Goal: Transaction & Acquisition: Download file/media

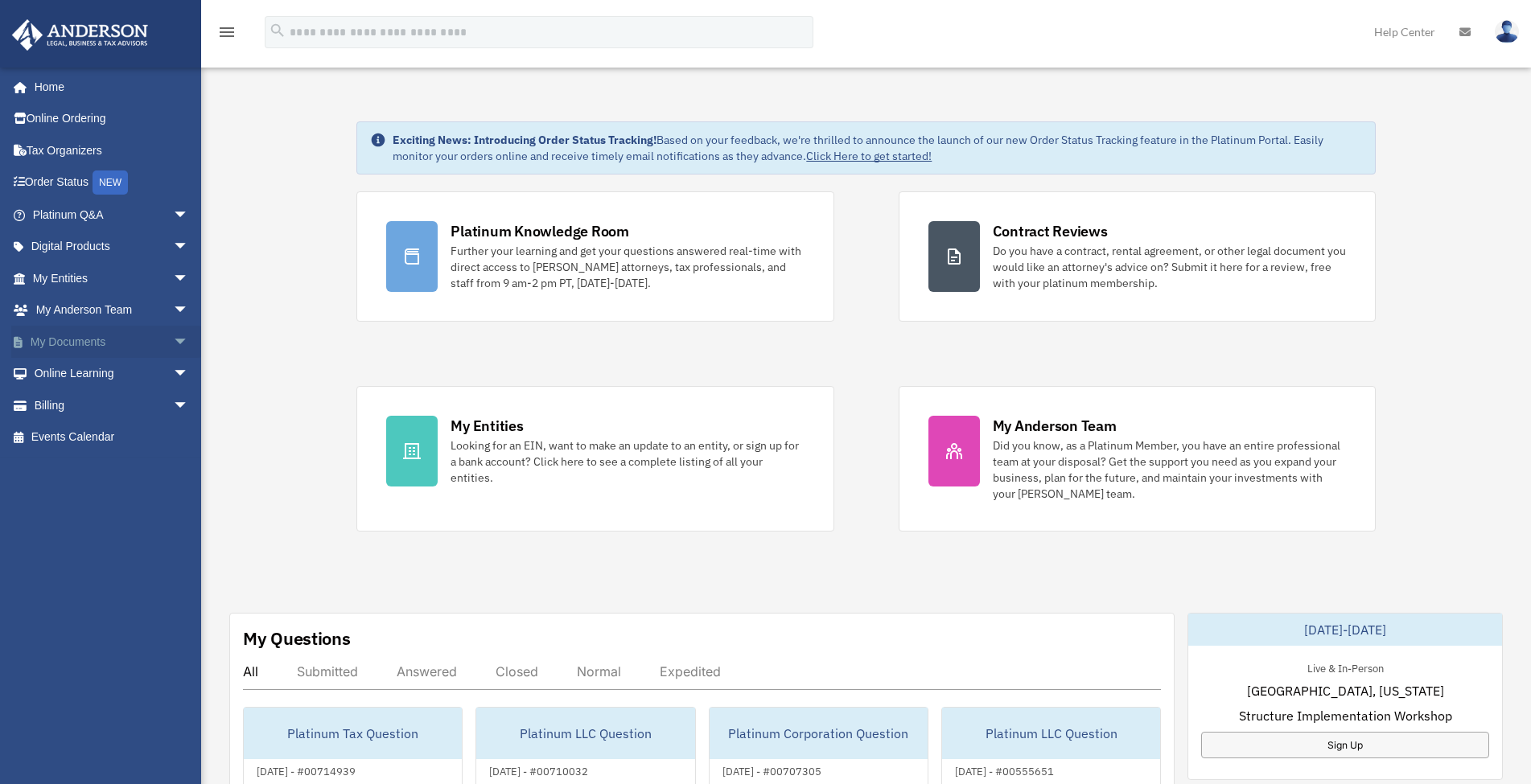
click at [98, 340] on link "My Documents arrow_drop_down" at bounding box center [112, 342] width 202 height 33
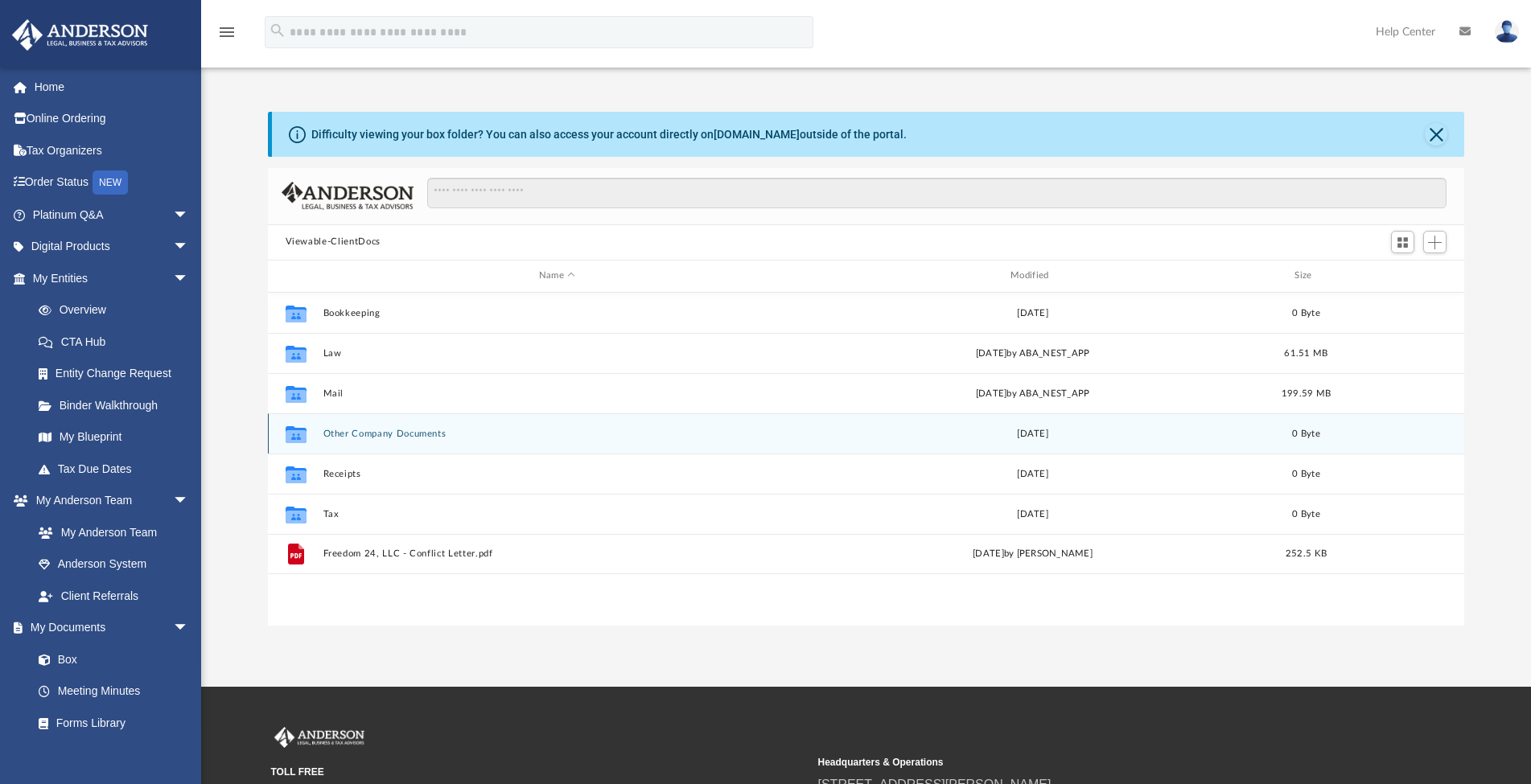
scroll to position [354, 1185]
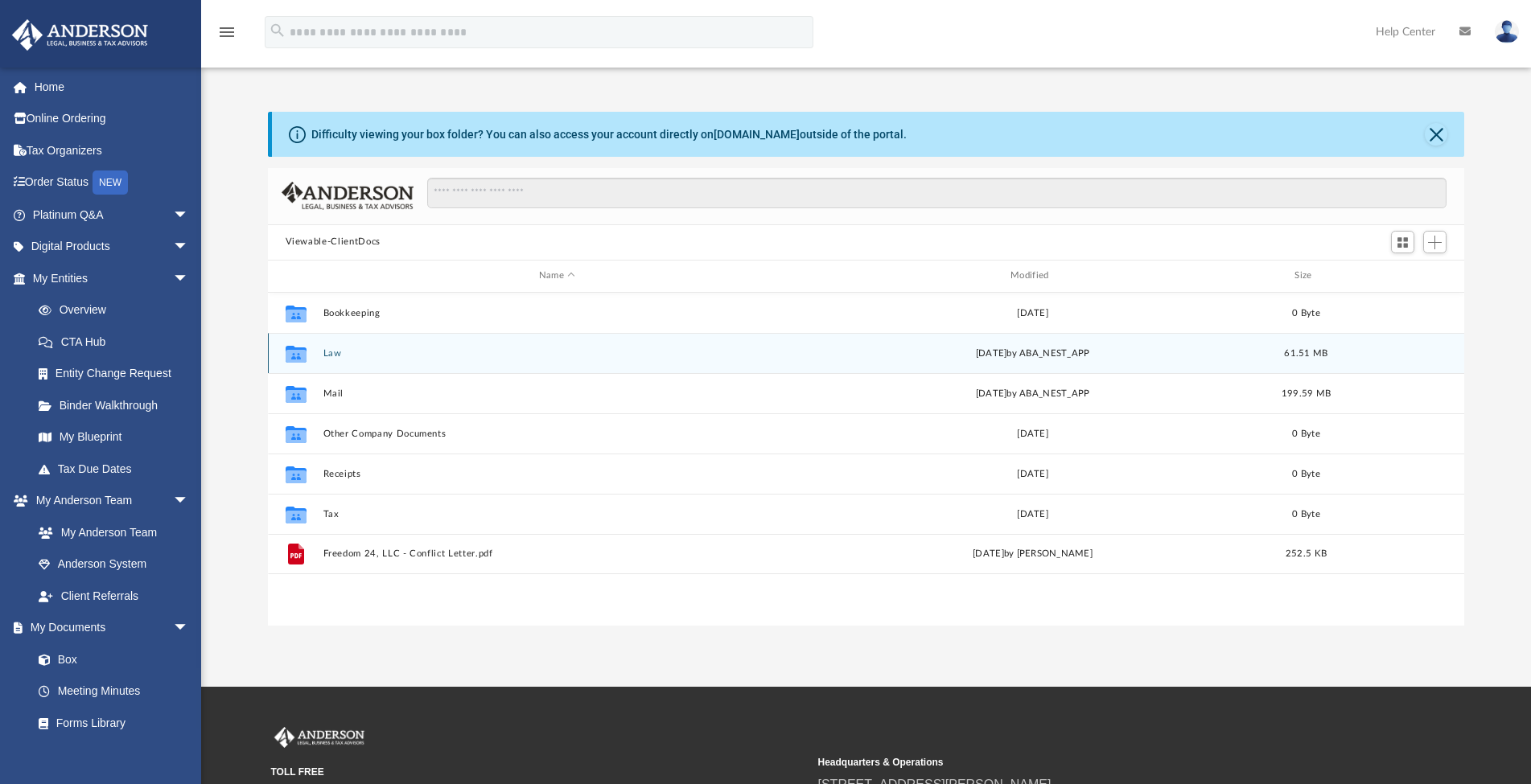
click at [336, 354] on button "Law" at bounding box center [556, 353] width 468 height 11
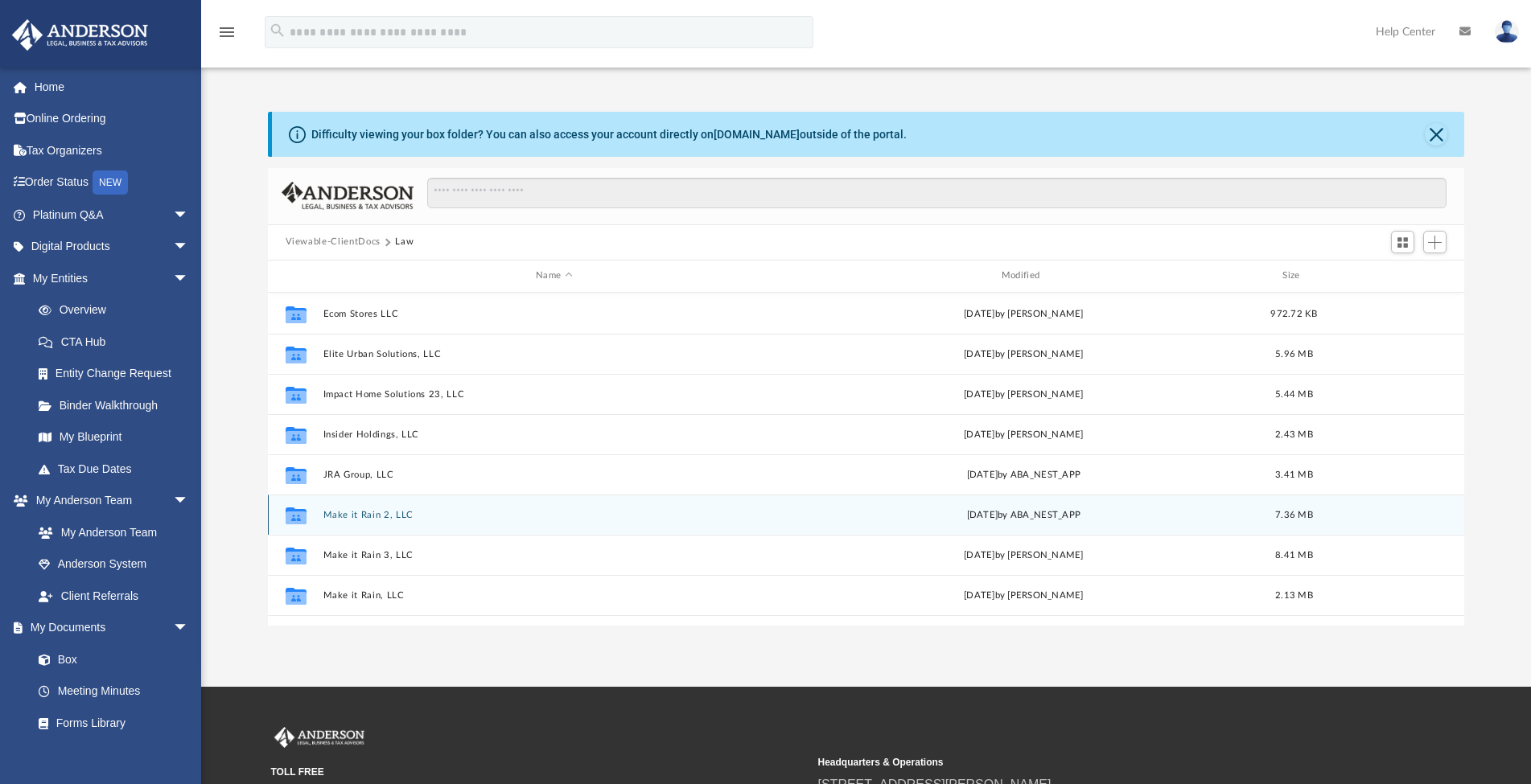
scroll to position [379, 0]
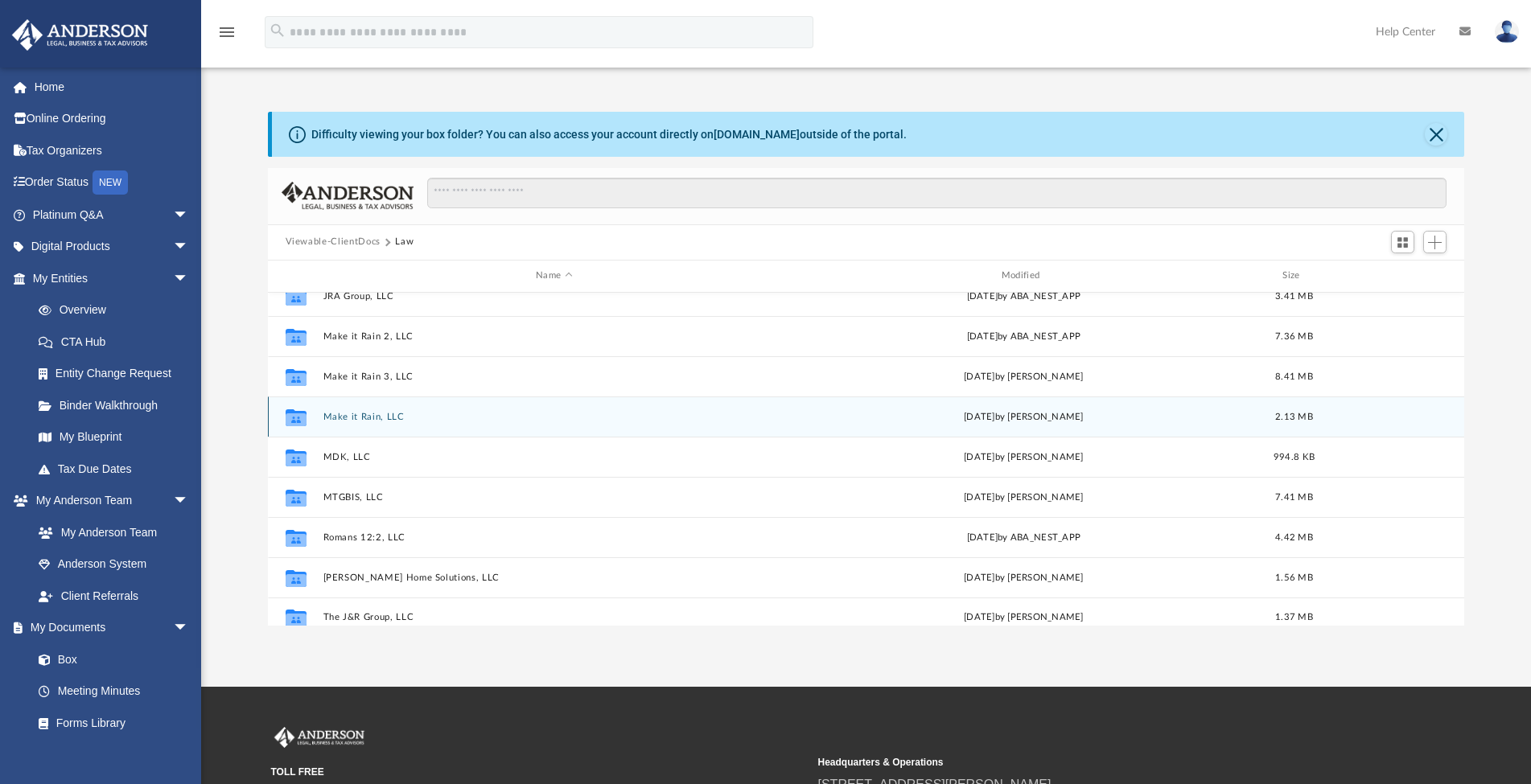
click at [369, 416] on button "Make it Rain, LLC" at bounding box center [554, 417] width 463 height 11
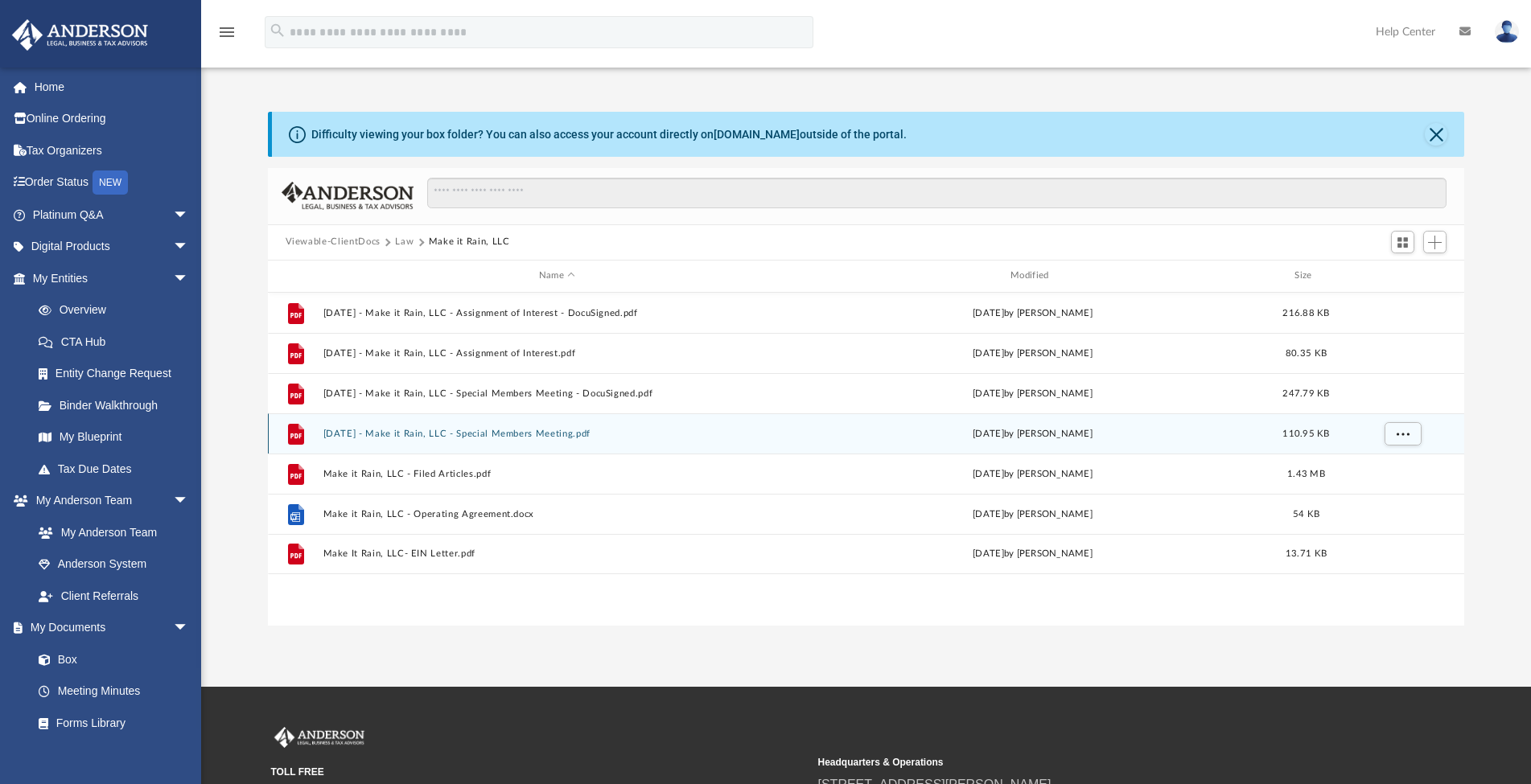
scroll to position [0, 0]
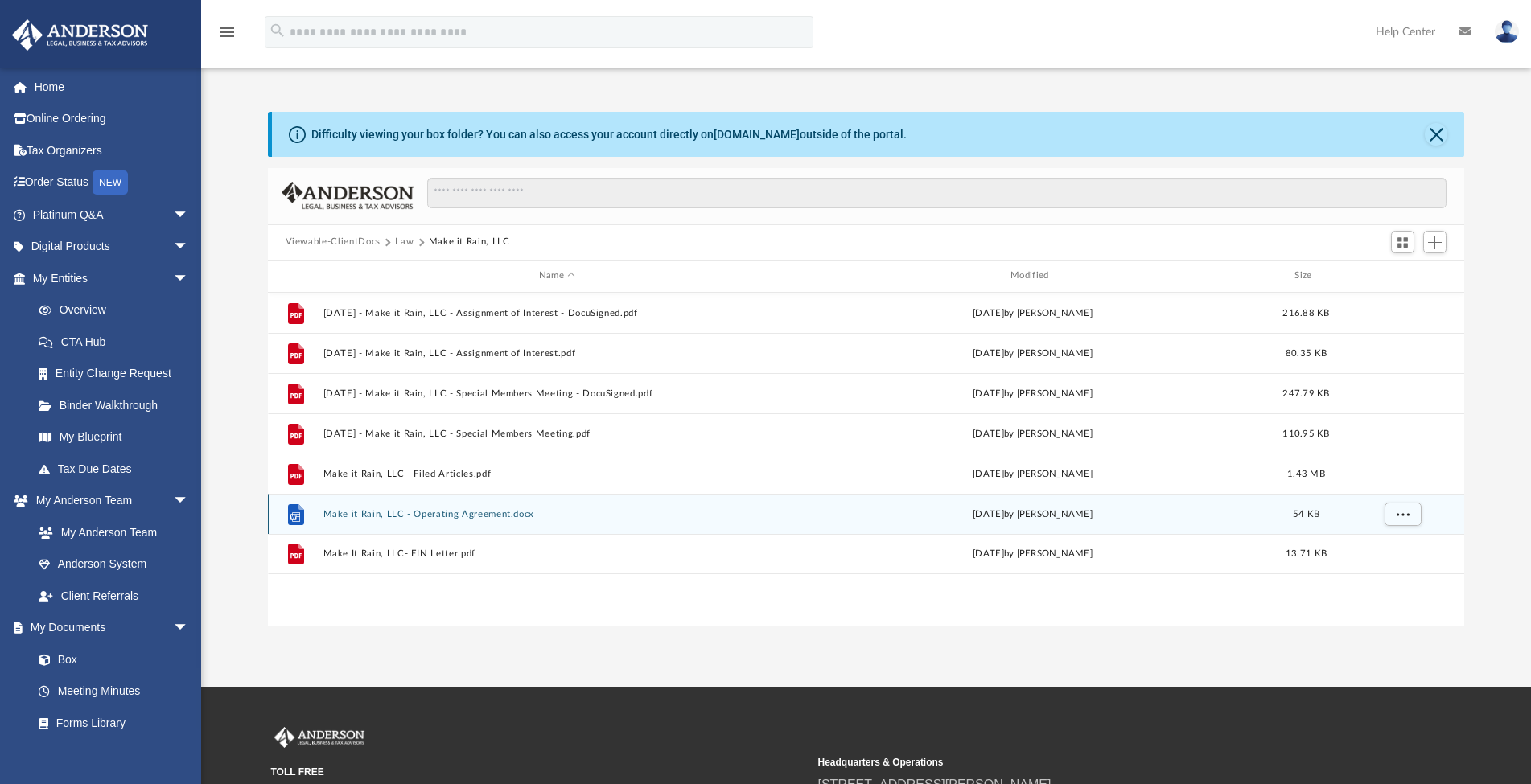
click at [459, 514] on button "Make it Rain, LLC - Operating Agreement.docx" at bounding box center [556, 514] width 468 height 11
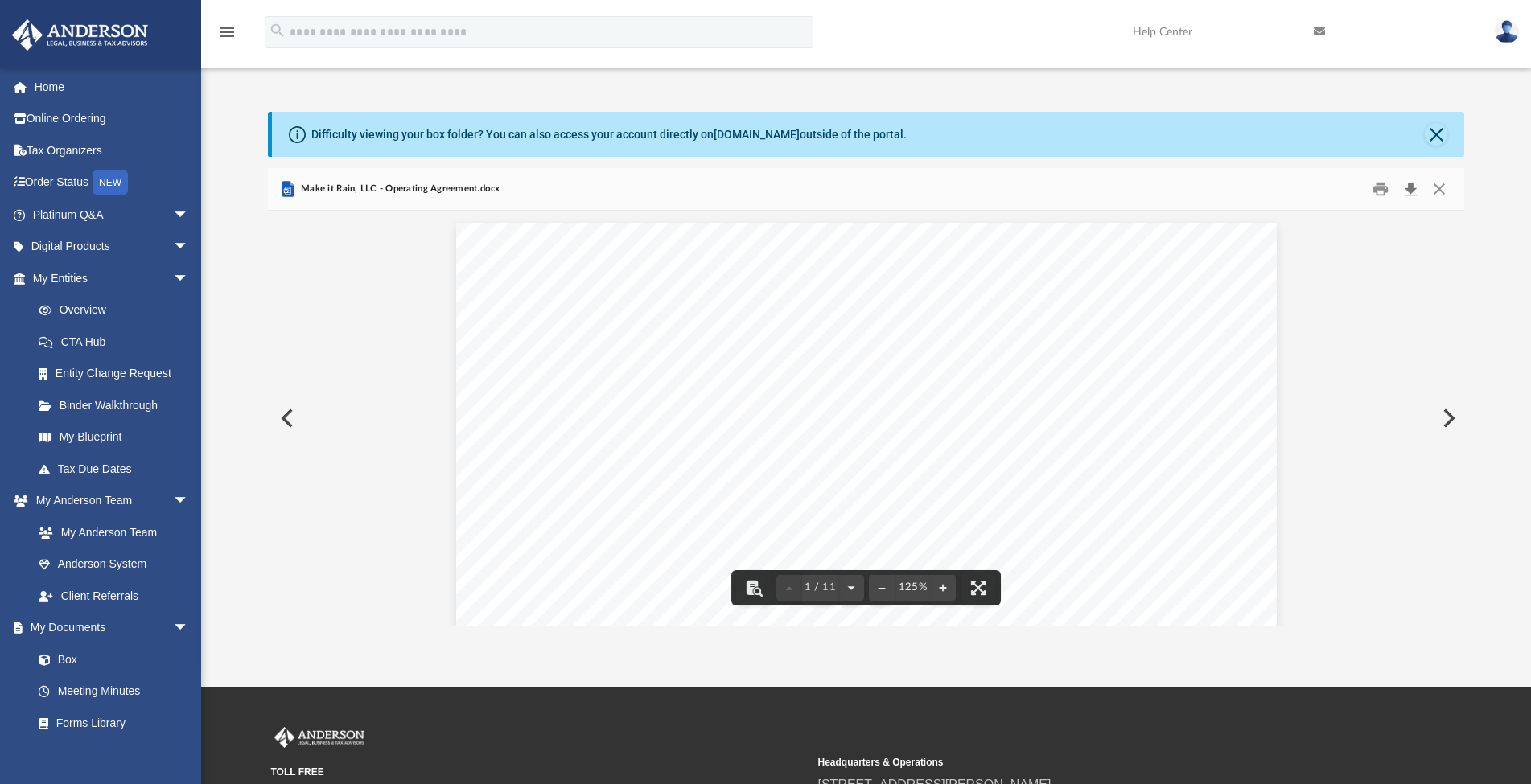
click at [1409, 188] on button "Download" at bounding box center [1410, 189] width 29 height 25
click at [1439, 189] on button "Close" at bounding box center [1439, 189] width 29 height 25
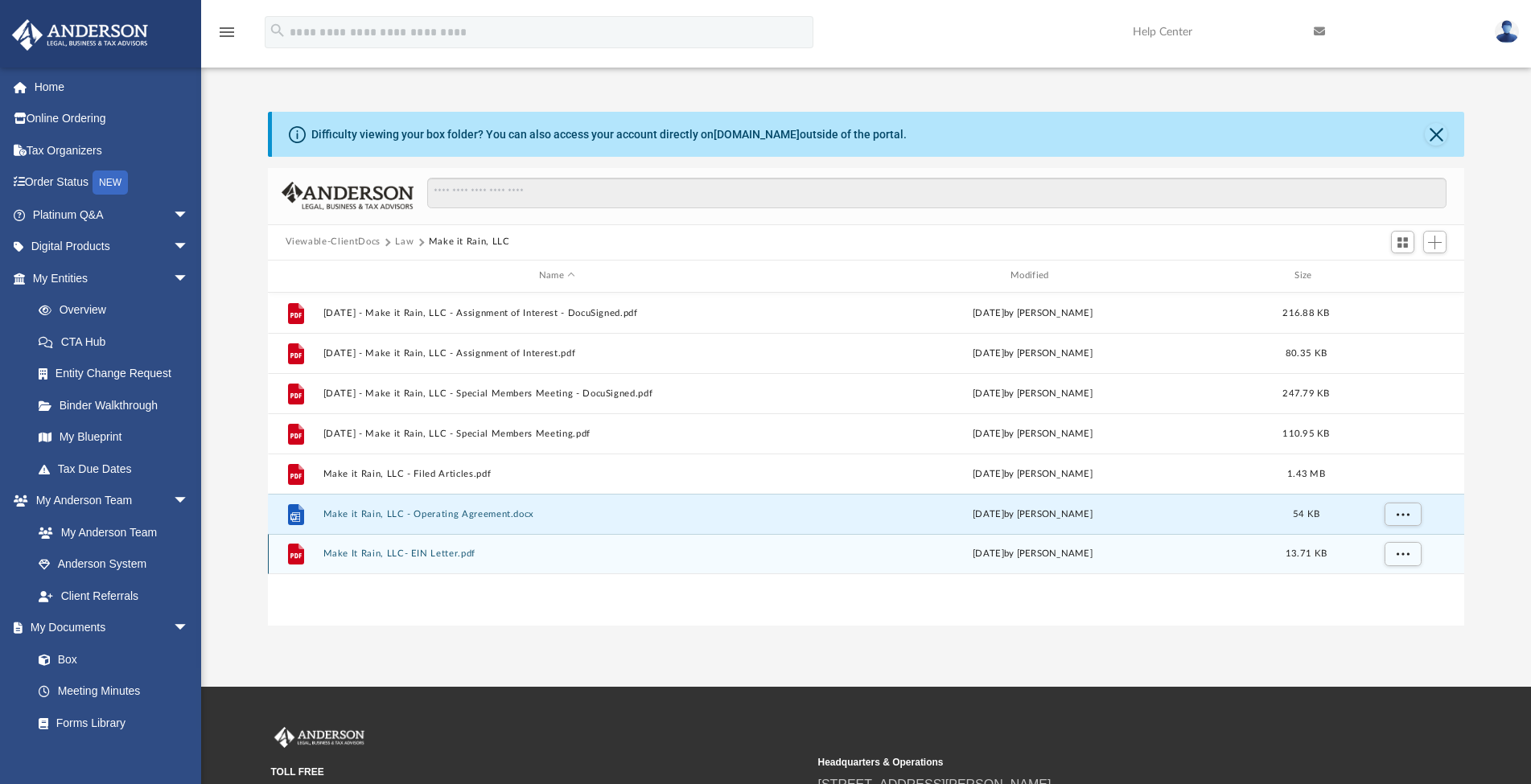
click at [438, 553] on button "Make It Rain, LLC- EIN Letter.pdf" at bounding box center [556, 554] width 468 height 11
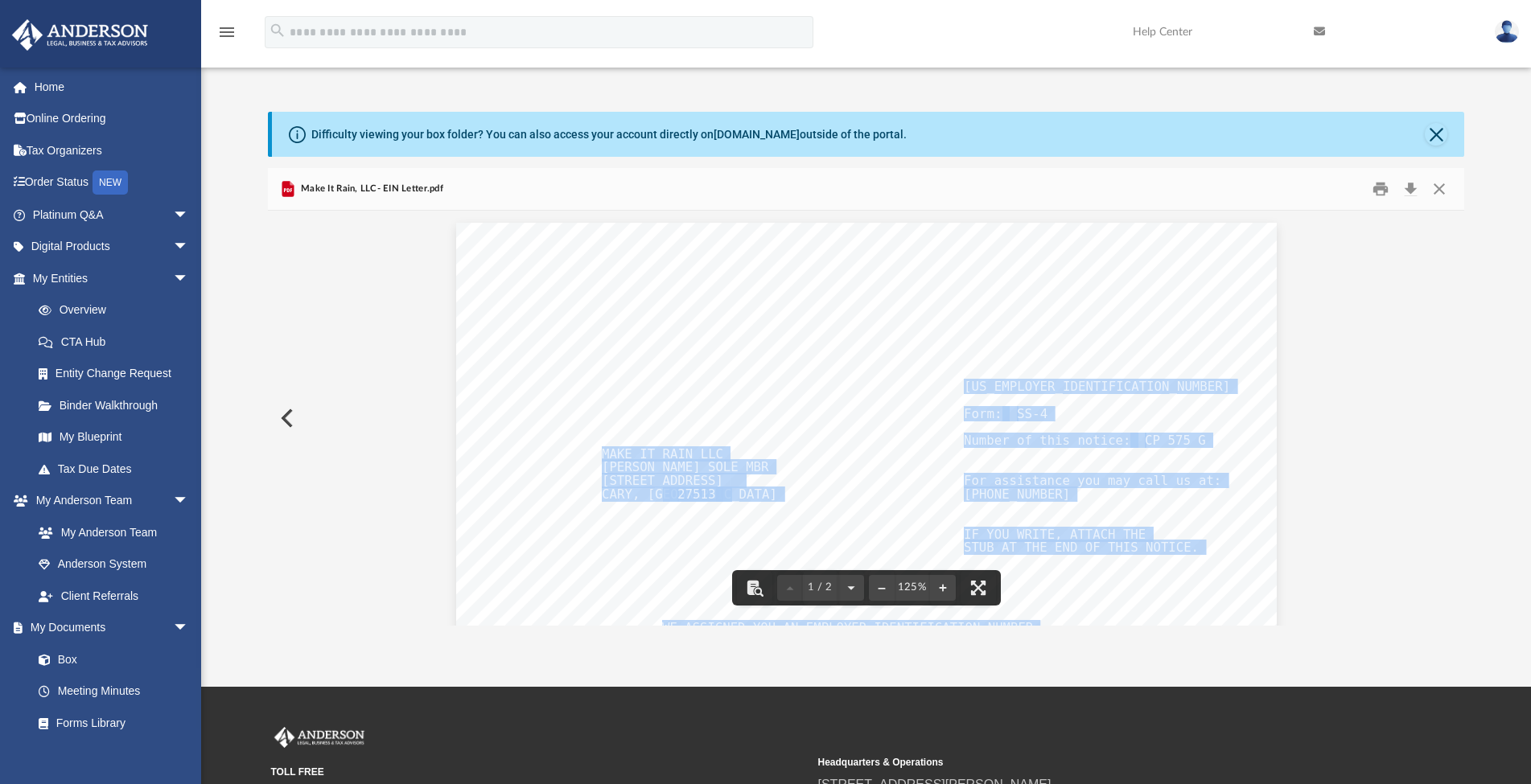
drag, startPoint x: 1042, startPoint y: 387, endPoint x: 960, endPoint y: 391, distance: 82.1
click at [960, 391] on div "DEPARTMENT OF THE TREASURY INTERNAL REVENUE SERVICE [GEOGRAPHIC_DATA] [GEOGRAPH…" at bounding box center [866, 753] width 821 height 1061
click at [955, 392] on div "DEPARTMENT OF THE TREASURY INTERNAL REVENUE SERVICE [GEOGRAPHIC_DATA] [GEOGRAPH…" at bounding box center [866, 753] width 821 height 1061
drag, startPoint x: 957, startPoint y: 389, endPoint x: 1009, endPoint y: 385, distance: 52.2
click at [1009, 385] on div "DEPARTMENT OF THE TREASURY INTERNAL REVENUE SERVICE [GEOGRAPHIC_DATA] [GEOGRAPH…" at bounding box center [866, 753] width 821 height 1061
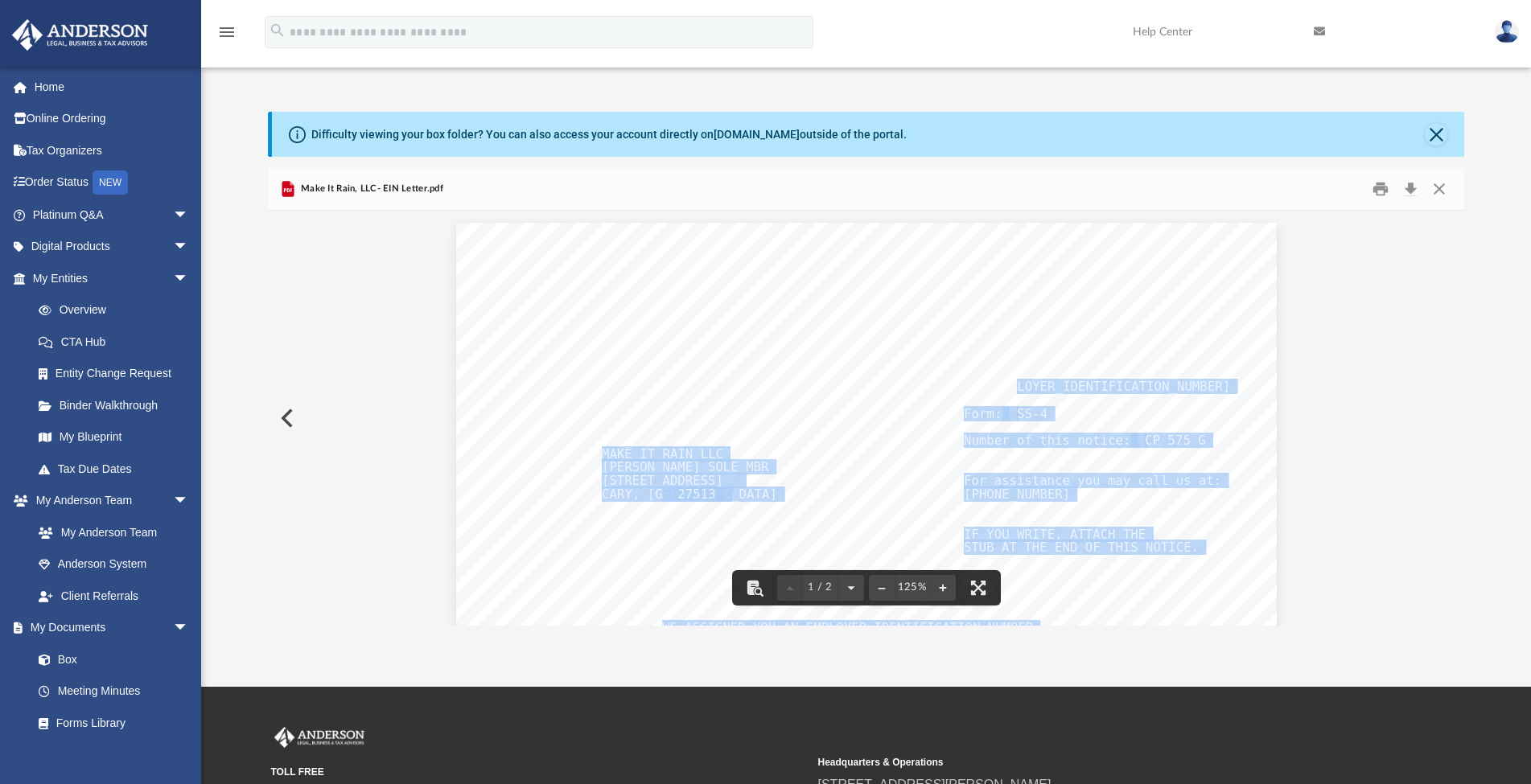
click at [916, 429] on div "DEPARTMENT OF THE TREASURY INTERNAL REVENUE SERVICE [GEOGRAPHIC_DATA] [GEOGRAPH…" at bounding box center [866, 753] width 821 height 1061
